Goal: Information Seeking & Learning: Learn about a topic

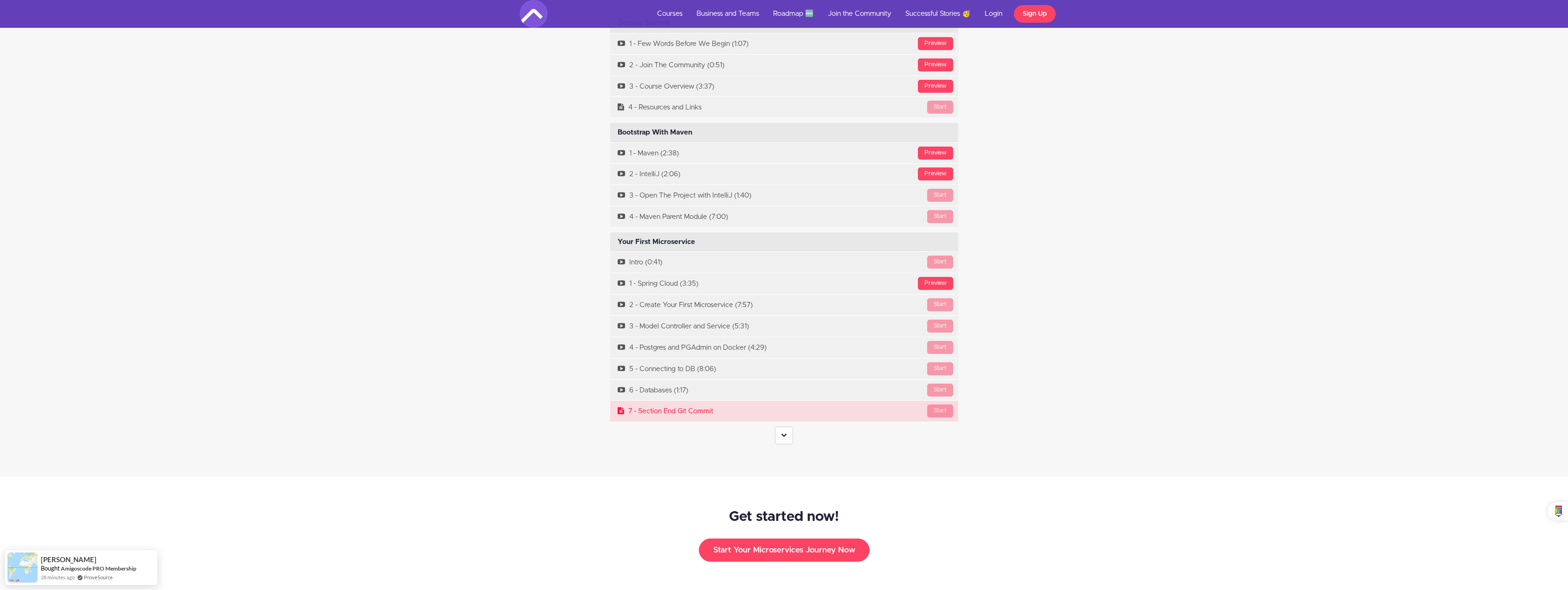
scroll to position [3617, 0]
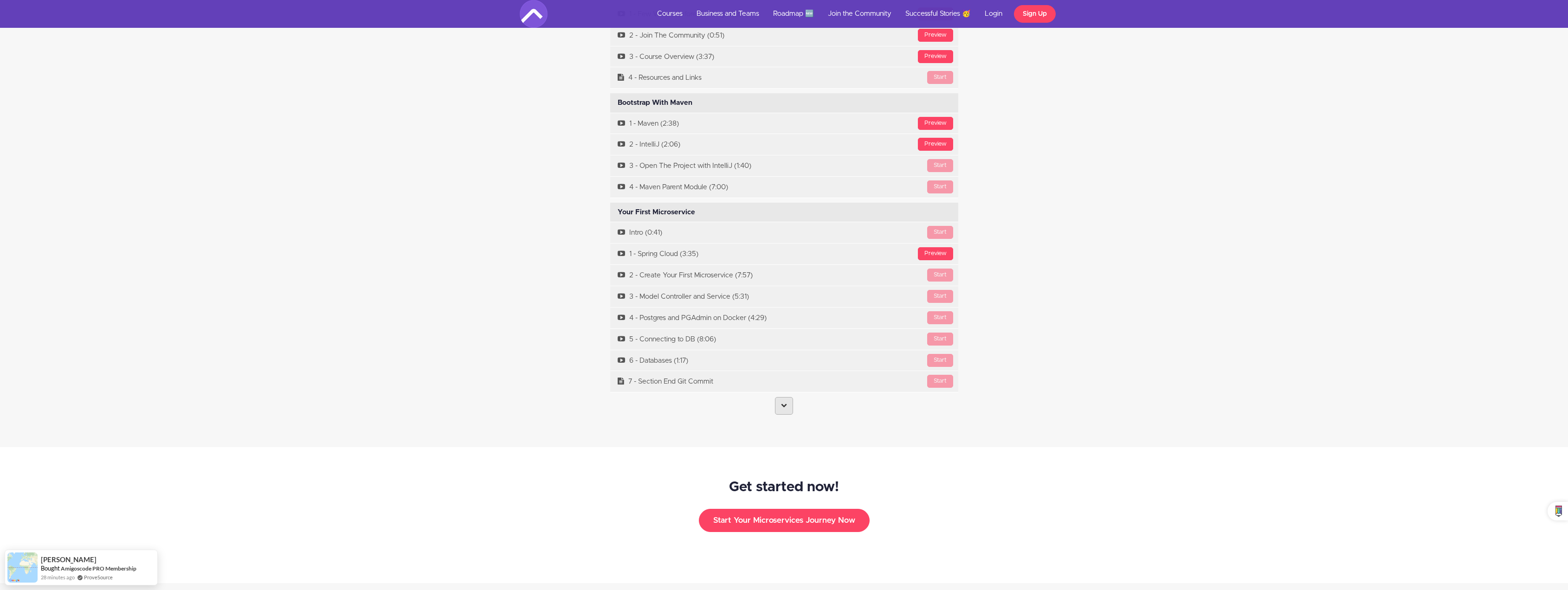
click at [786, 402] on icon at bounding box center [784, 405] width 6 height 6
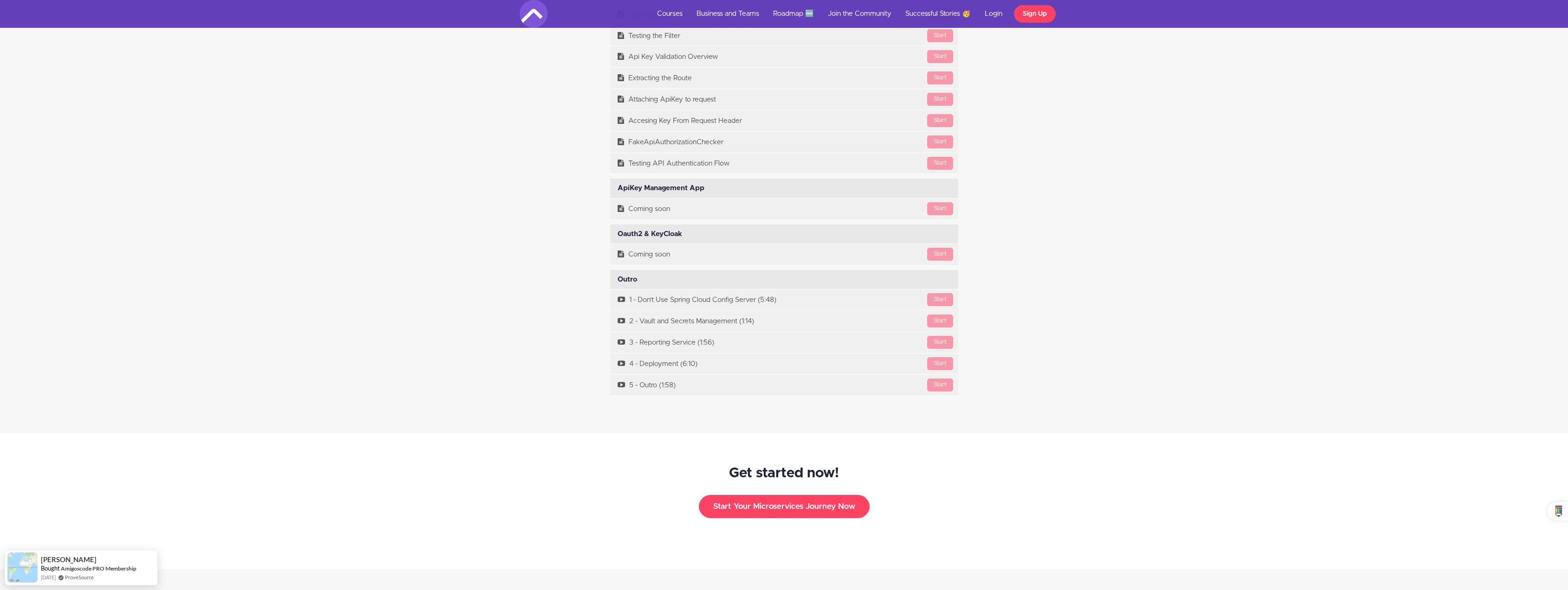
scroll to position [7734, 0]
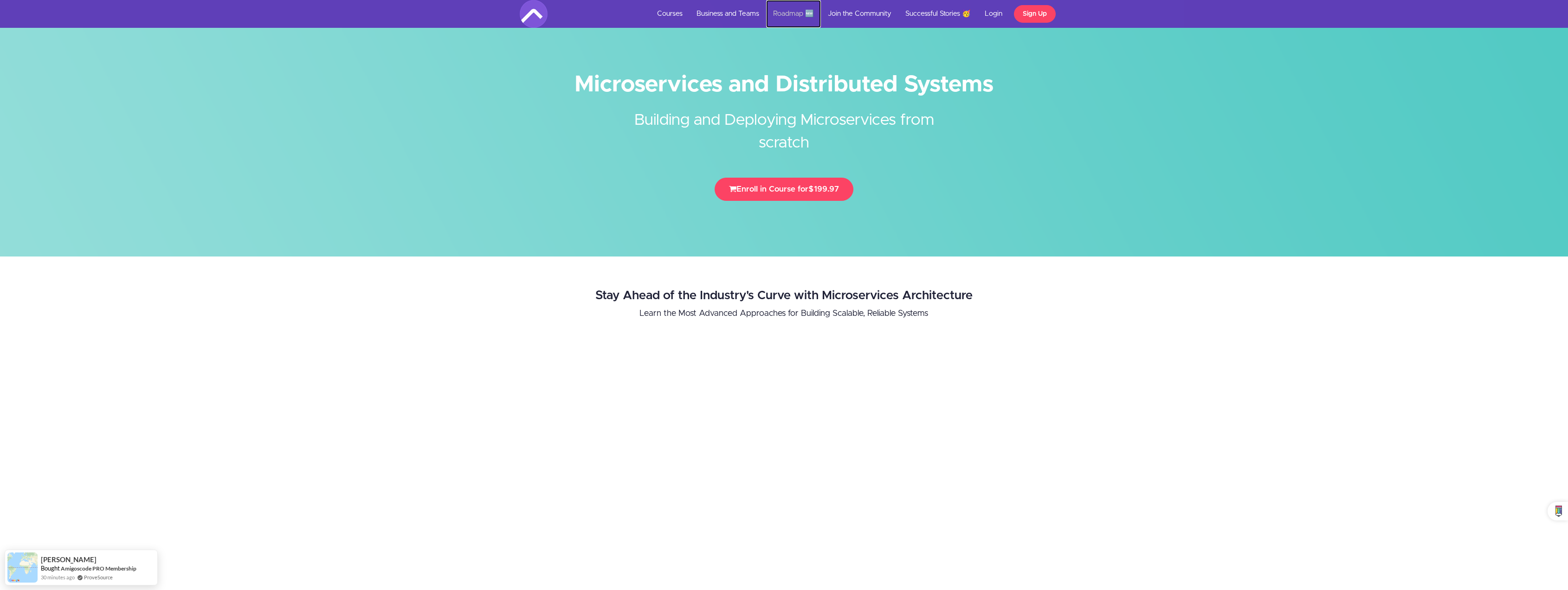
click at [768, 11] on link "Roadmap 🆕" at bounding box center [794, 14] width 55 height 28
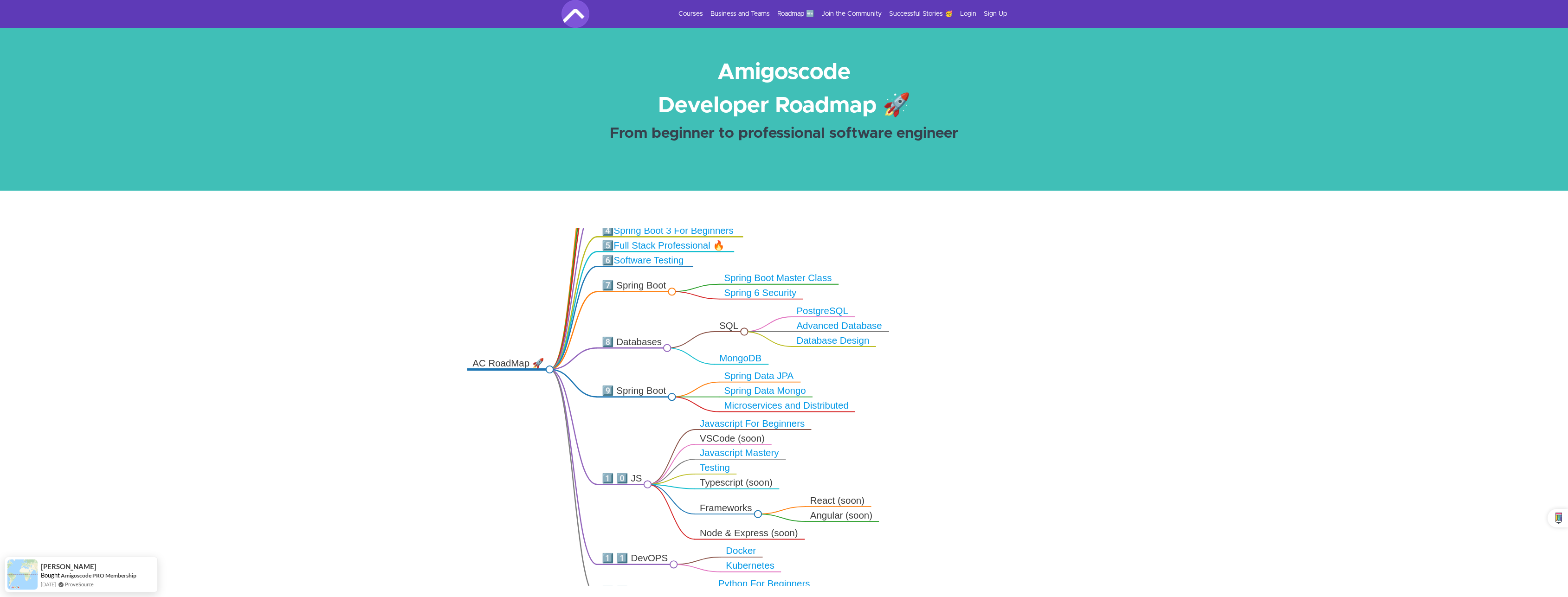
drag, startPoint x: 1077, startPoint y: 331, endPoint x: 983, endPoint y: 358, distance: 97.8
click at [983, 358] on icon ".markmap{font:300 16px/20px sans-serif}.markmap-link{fill:none}.markmap-node>ci…" at bounding box center [784, 407] width 1568 height 358
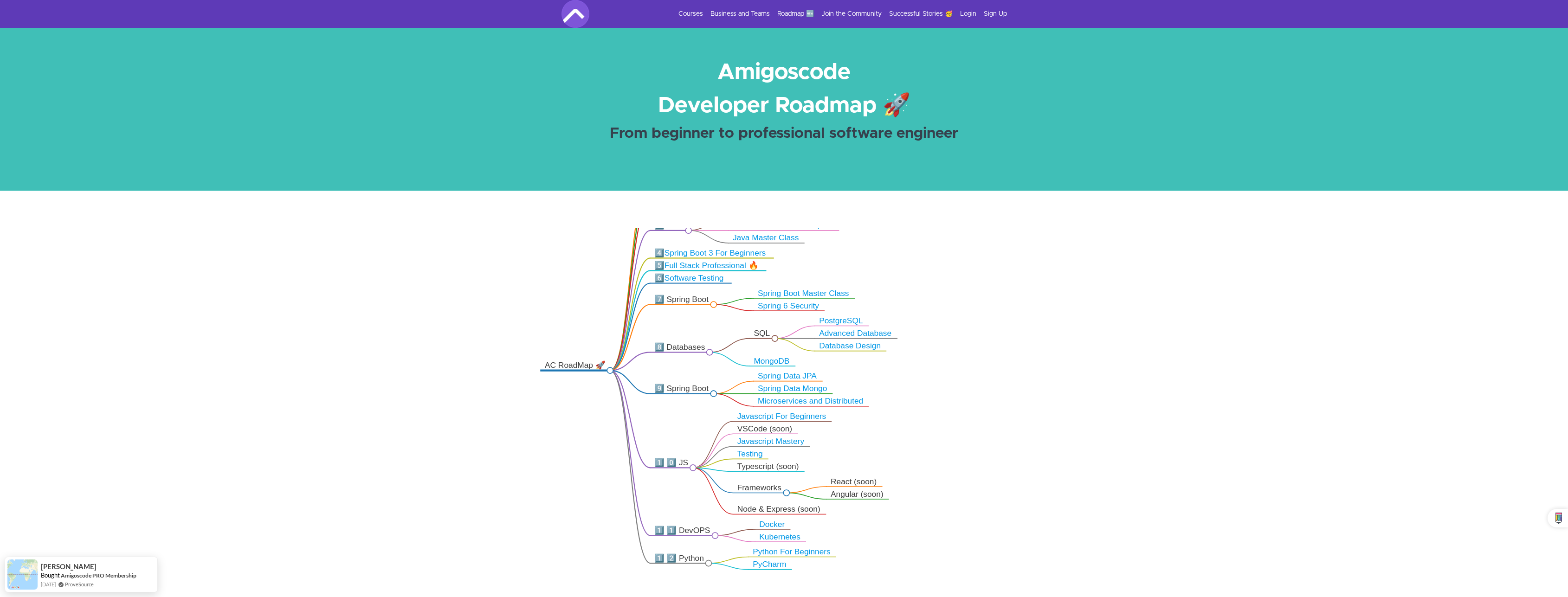
drag, startPoint x: 983, startPoint y: 439, endPoint x: 975, endPoint y: 421, distance: 19.7
click at [975, 421] on icon ".markmap{font:300 16px/20px sans-serif}.markmap-link{fill:none}.markmap-node>ci…" at bounding box center [784, 407] width 1568 height 358
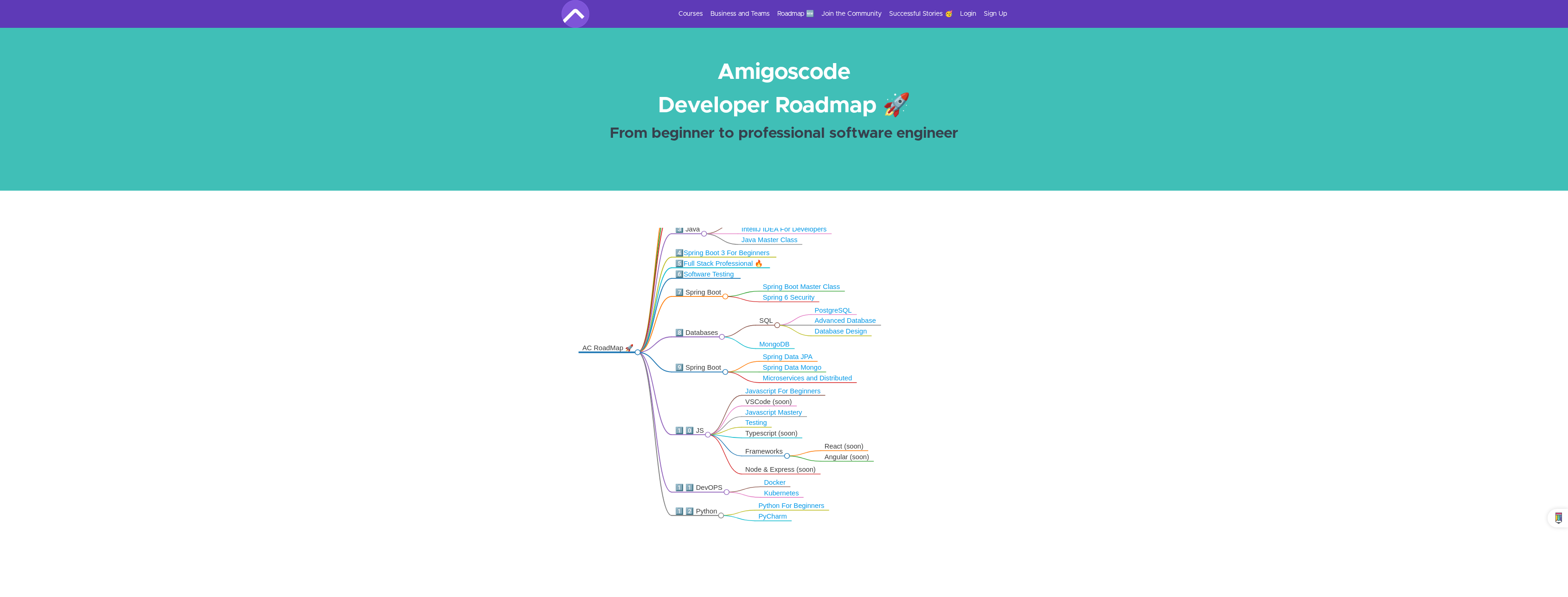
drag, startPoint x: 443, startPoint y: 476, endPoint x: 474, endPoint y: 473, distance: 31.1
click at [474, 473] on icon ".markmap{font:300 16px/20px sans-serif}.markmap-link{fill:none}.markmap-node>ci…" at bounding box center [784, 407] width 1568 height 358
